Goal: Transaction & Acquisition: Purchase product/service

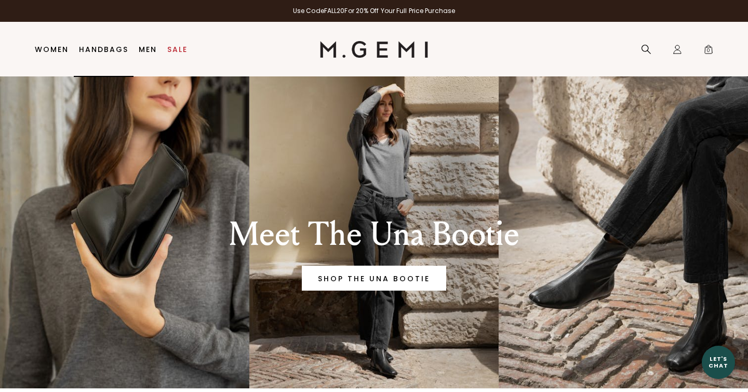
click at [113, 48] on link "Handbags" at bounding box center [103, 49] width 49 height 8
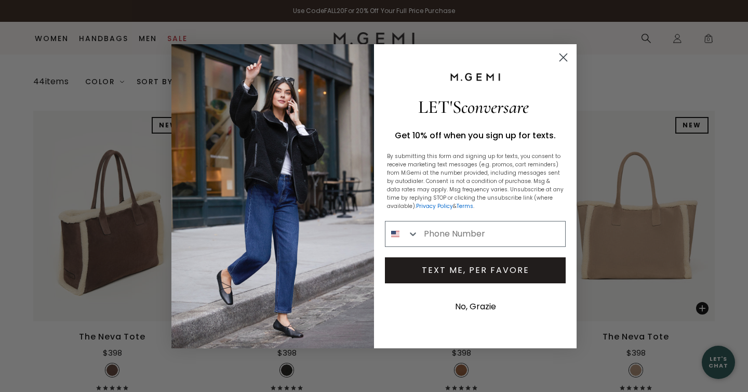
click at [566, 62] on circle "Close dialog" at bounding box center [563, 56] width 17 height 17
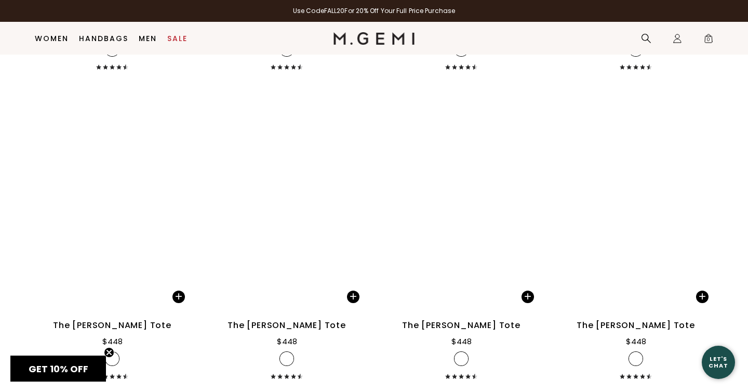
scroll to position [3252, 0]
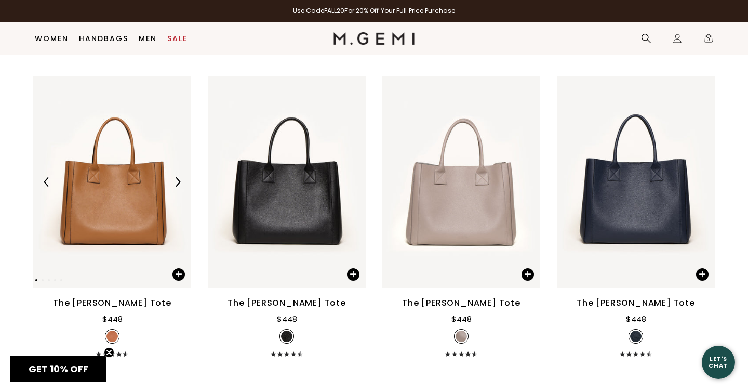
click at [79, 174] on div at bounding box center [112, 182] width 158 height 17
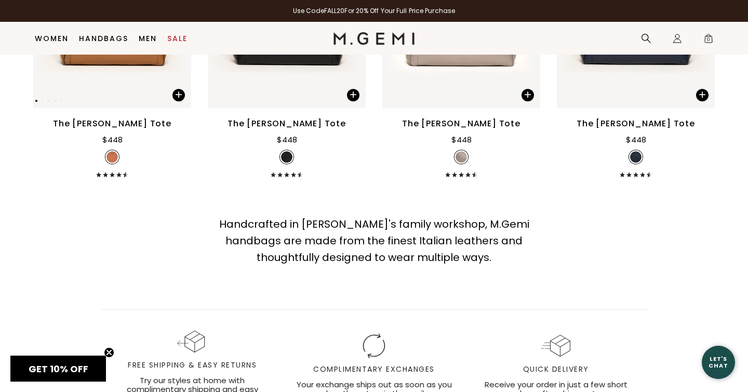
scroll to position [3433, 0]
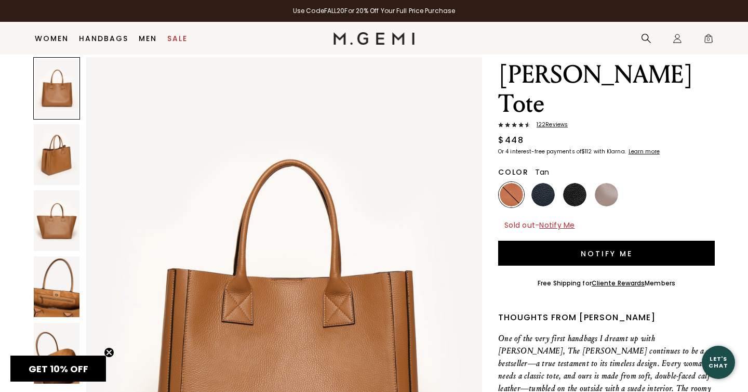
scroll to position [59, 0]
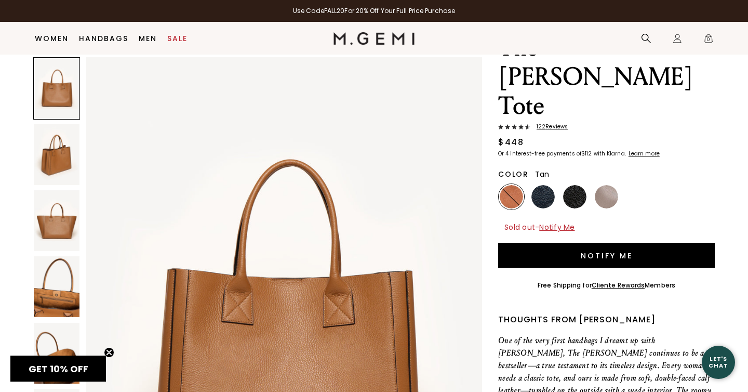
click at [52, 168] on img at bounding box center [57, 154] width 46 height 61
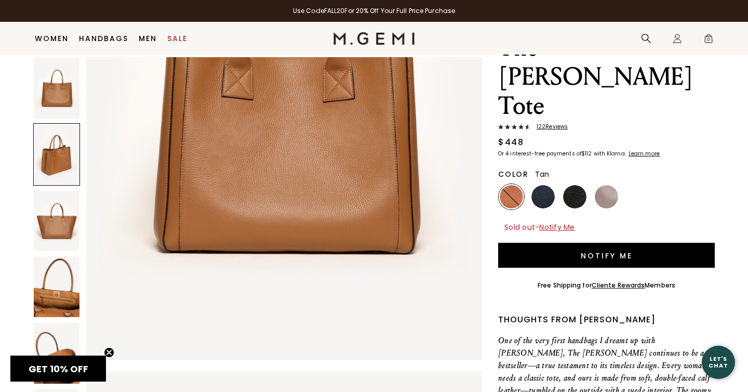
scroll to position [0, 0]
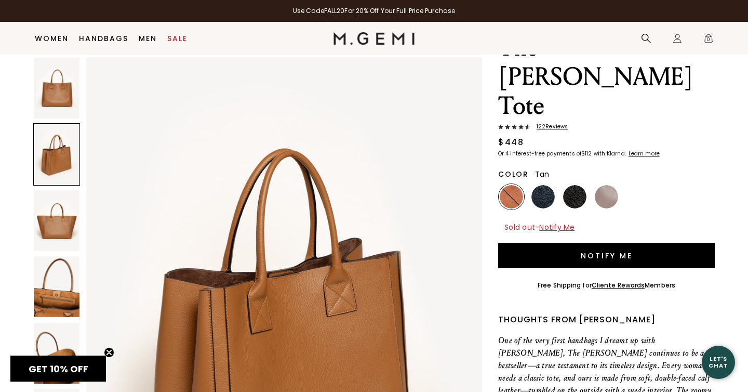
click at [58, 194] on img at bounding box center [57, 220] width 46 height 61
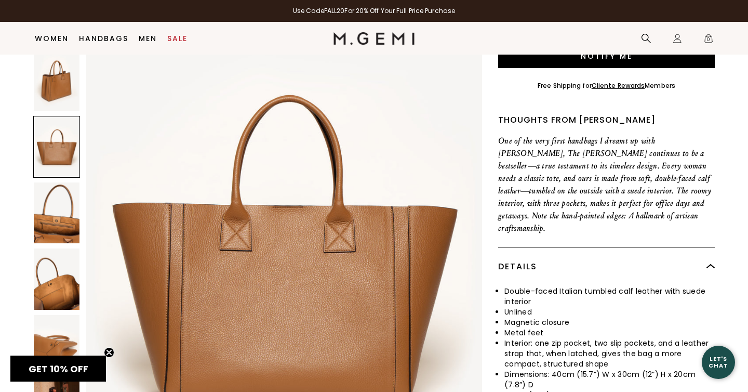
scroll to position [304, 0]
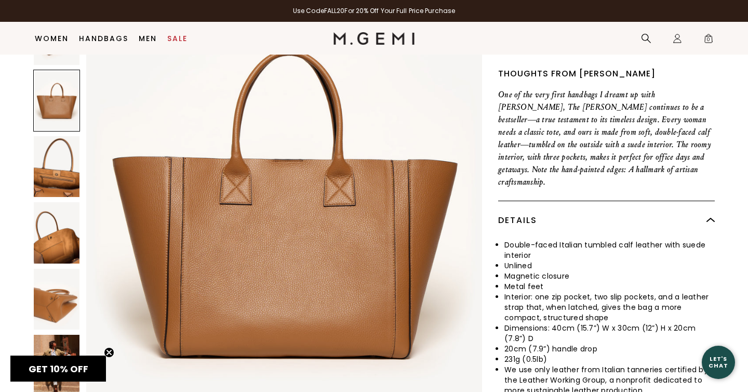
click at [56, 335] on img at bounding box center [57, 365] width 46 height 61
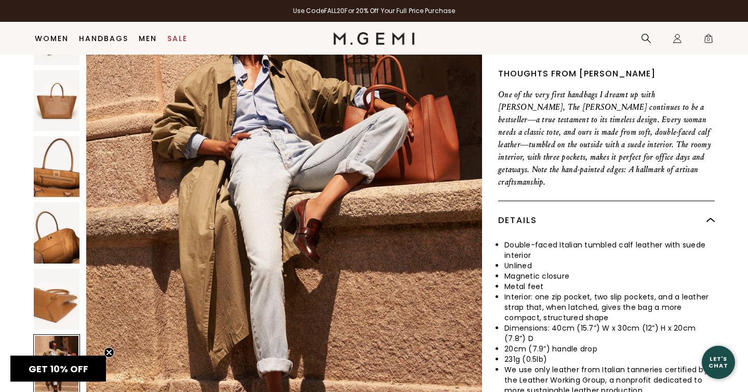
click at [60, 268] on img at bounding box center [57, 298] width 46 height 61
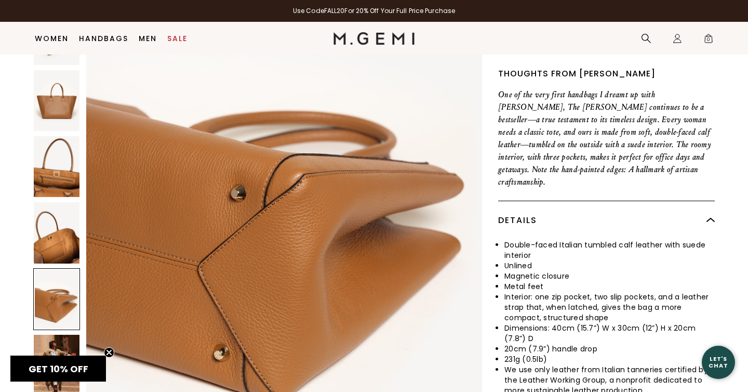
scroll to position [2691, 0]
